Goal: Find specific page/section: Find specific page/section

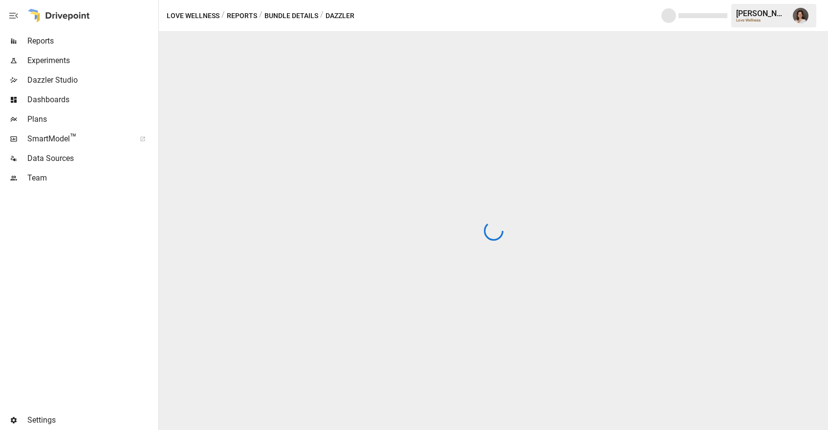
click at [97, 51] on div "Experiments" at bounding box center [78, 61] width 156 height 20
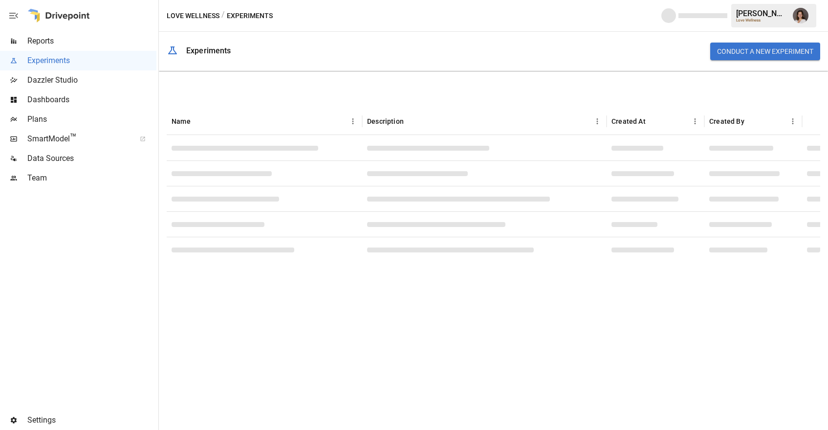
click at [75, 43] on span "Reports" at bounding box center [91, 41] width 129 height 12
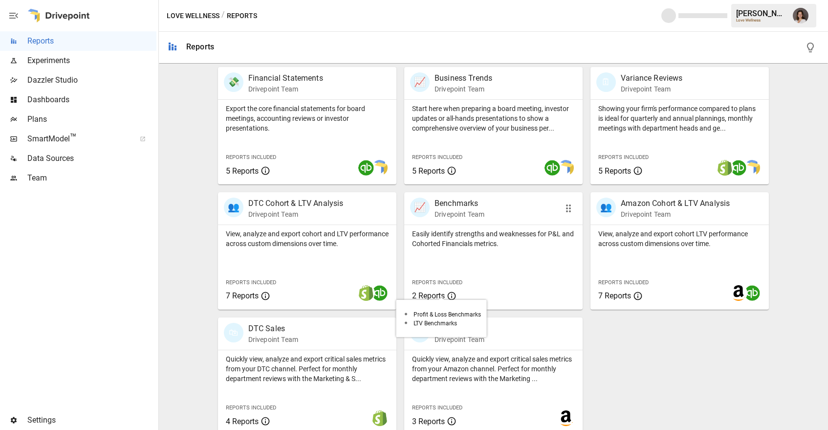
scroll to position [203, 0]
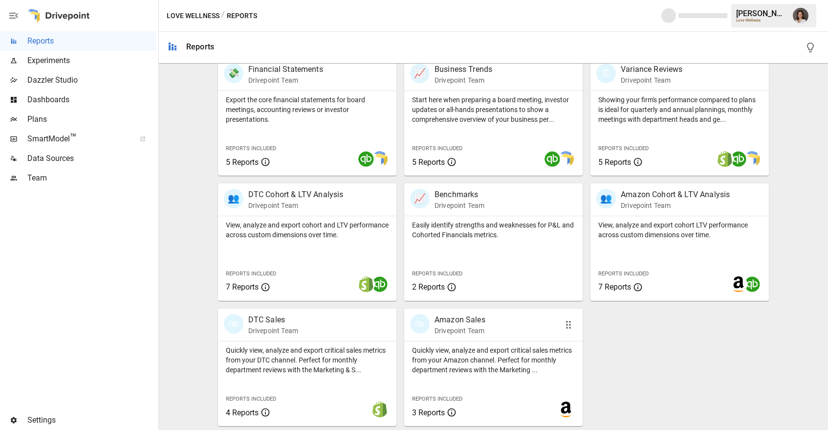
click at [484, 351] on p "Quickly view, analyze and export critical sales metrics from your Amazon channe…" at bounding box center [493, 359] width 163 height 29
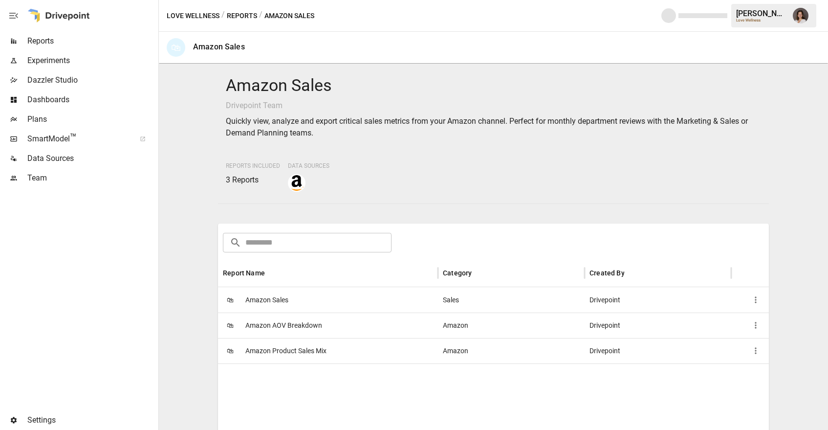
click at [348, 298] on div "🛍 Amazon Sales" at bounding box center [328, 299] width 220 height 25
